Goal: Task Accomplishment & Management: Use online tool/utility

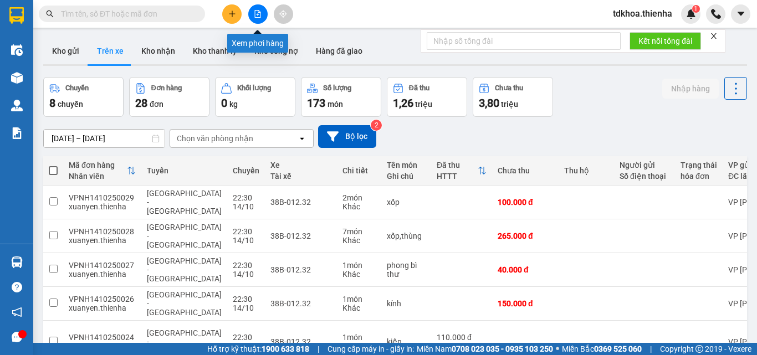
click at [259, 12] on icon "file-add" at bounding box center [258, 14] width 8 height 8
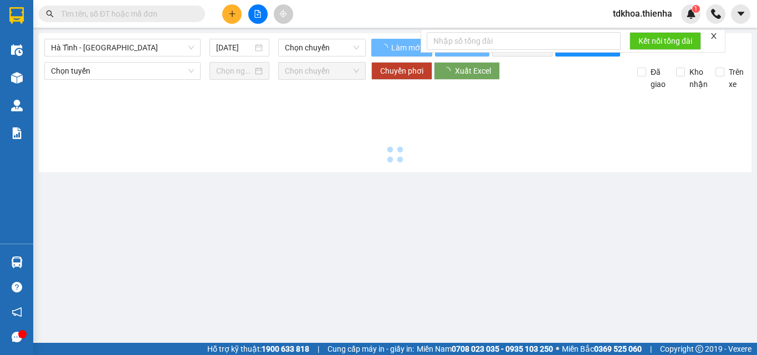
type input "[DATE]"
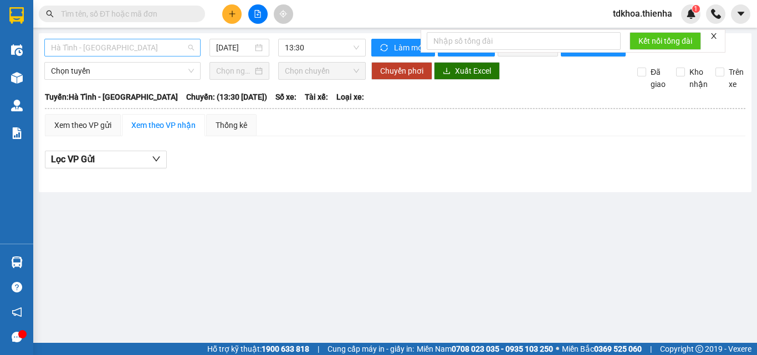
click at [143, 47] on span "Hà Tĩnh - [GEOGRAPHIC_DATA]" at bounding box center [122, 47] width 143 height 17
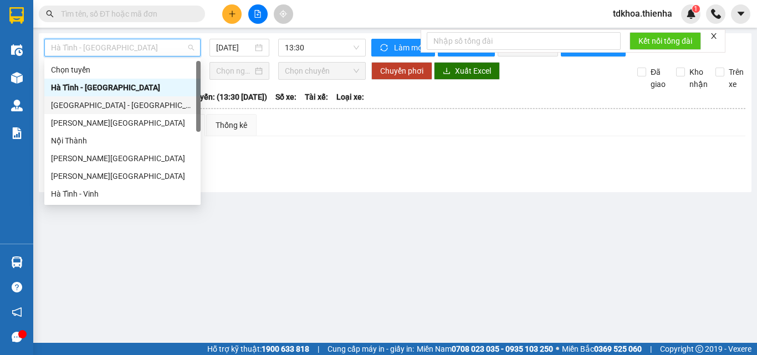
click at [72, 103] on div "[GEOGRAPHIC_DATA] - [GEOGRAPHIC_DATA]" at bounding box center [122, 105] width 143 height 12
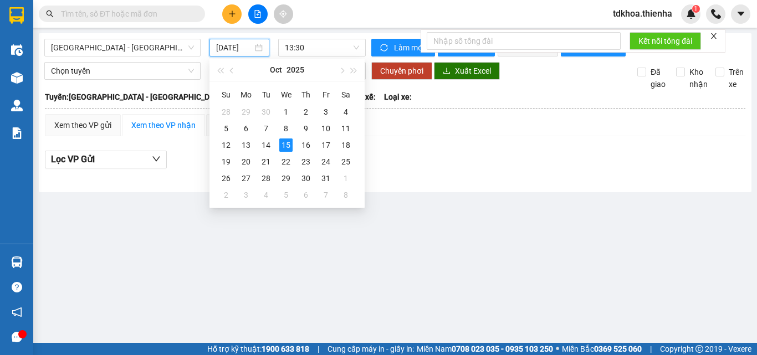
click at [247, 52] on input "[DATE]" at bounding box center [234, 48] width 37 height 12
click at [262, 143] on div "14" at bounding box center [265, 145] width 13 height 13
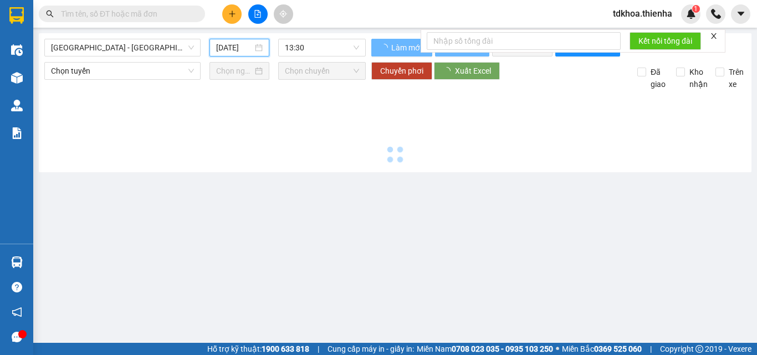
type input "[DATE]"
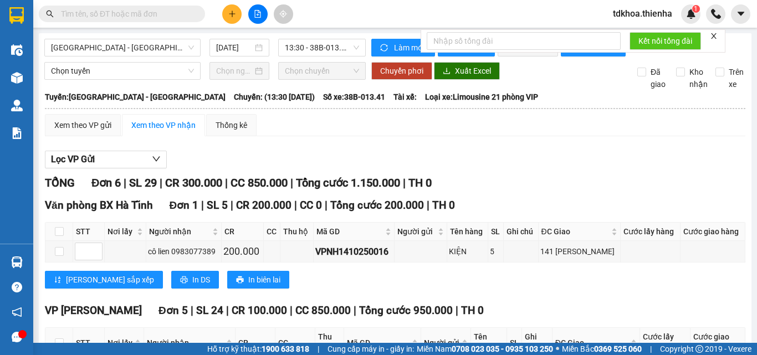
click at [717, 33] on icon "close" at bounding box center [714, 36] width 8 height 8
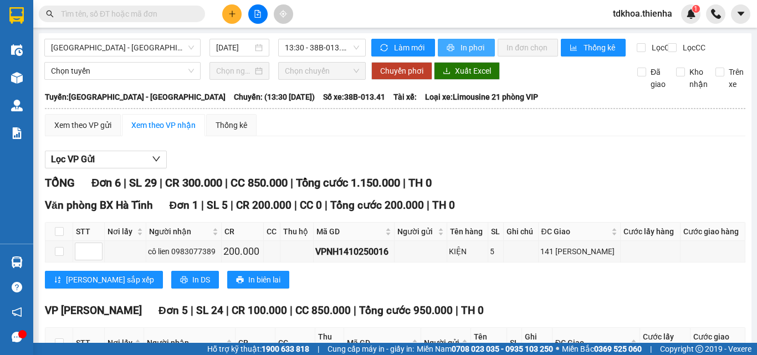
click at [471, 46] on span "In phơi" at bounding box center [474, 48] width 26 height 12
click at [320, 44] on span "13:30 - 38B-013.41" at bounding box center [322, 47] width 74 height 17
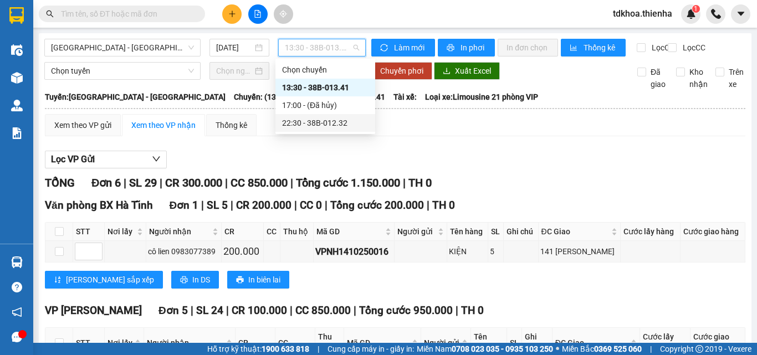
click at [328, 124] on div "22:30 - 38B-012.32" at bounding box center [325, 123] width 86 height 12
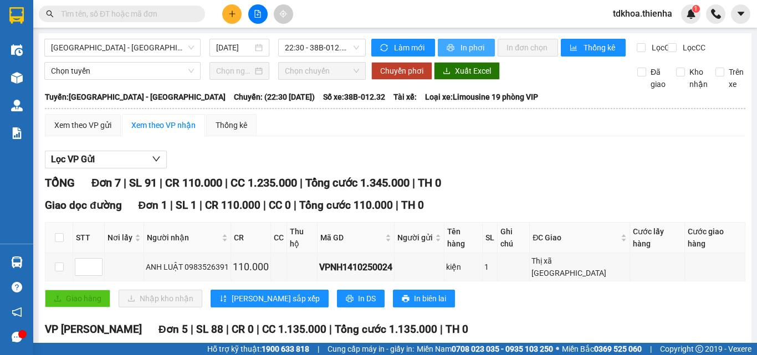
click at [475, 44] on span "In phơi" at bounding box center [474, 48] width 26 height 12
